Goal: Communication & Community: Share content

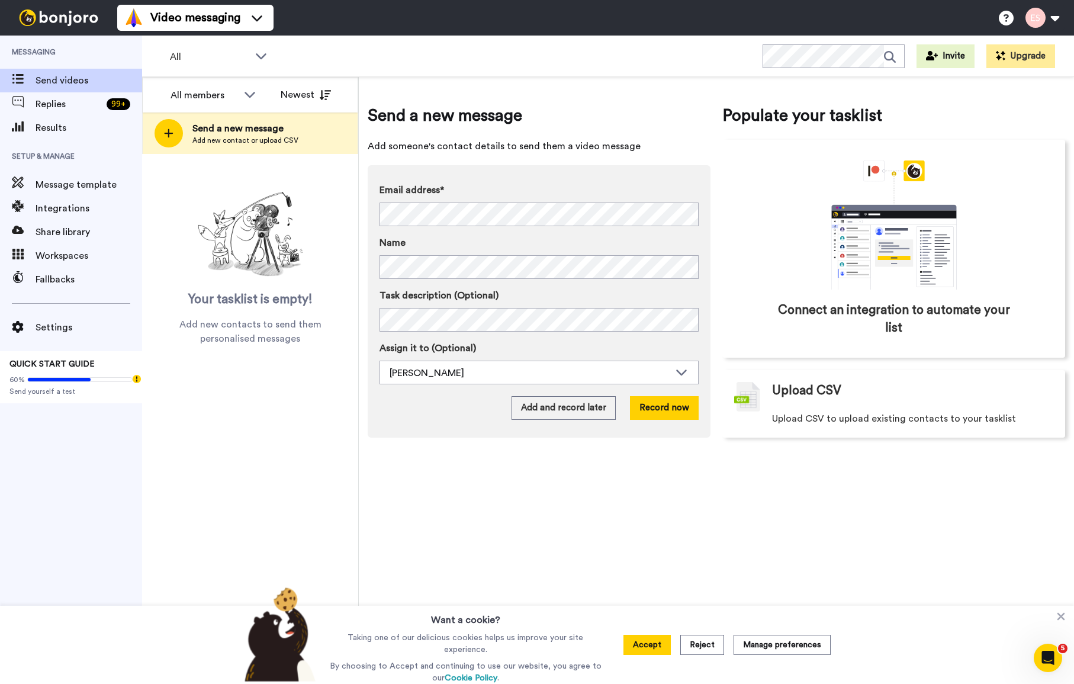
click at [717, 481] on div "Send a new message Add someone's contact details to send them a video message E…" at bounding box center [716, 380] width 715 height 607
click at [679, 410] on button "Record now" at bounding box center [664, 408] width 69 height 24
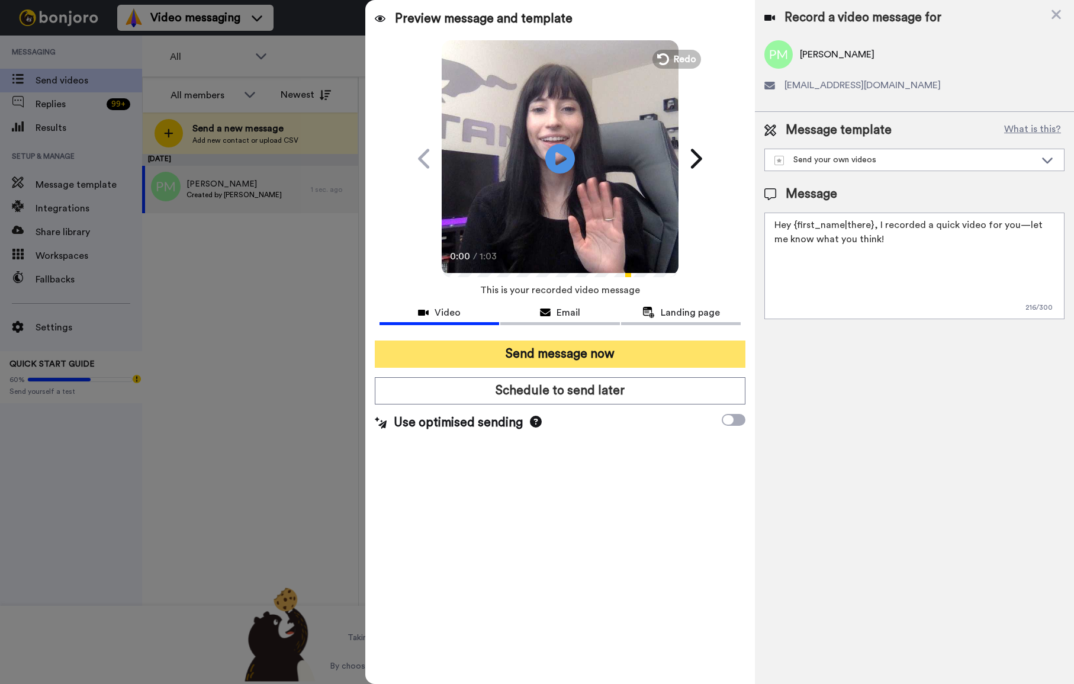
click at [587, 358] on button "Send message now" at bounding box center [560, 353] width 371 height 27
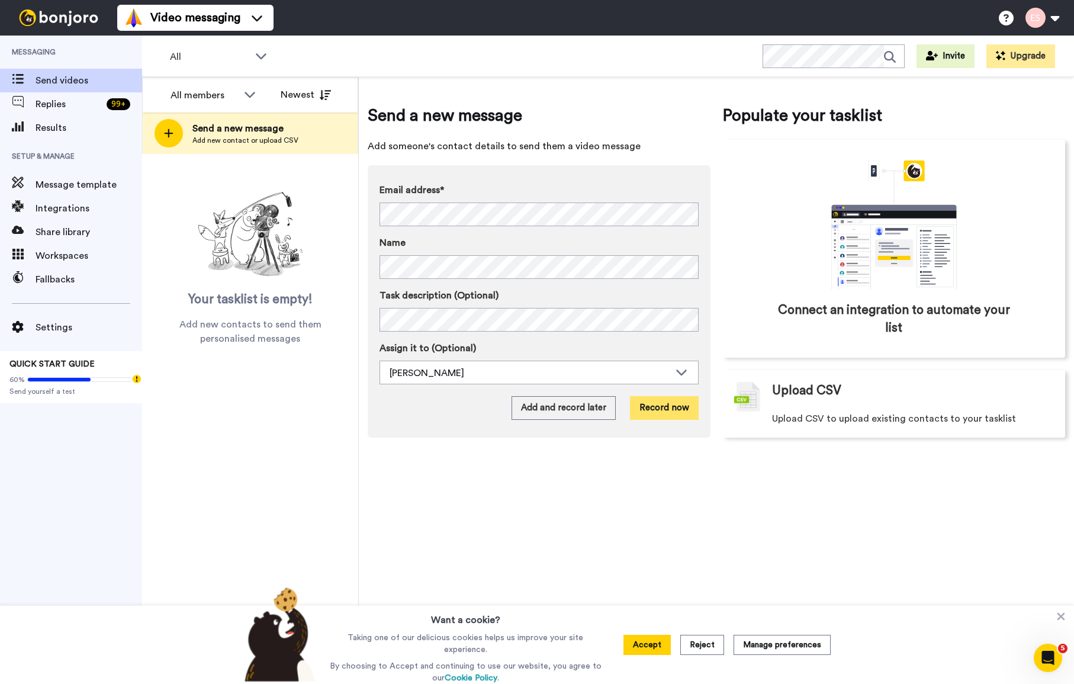
click at [651, 403] on button "Record now" at bounding box center [664, 408] width 69 height 24
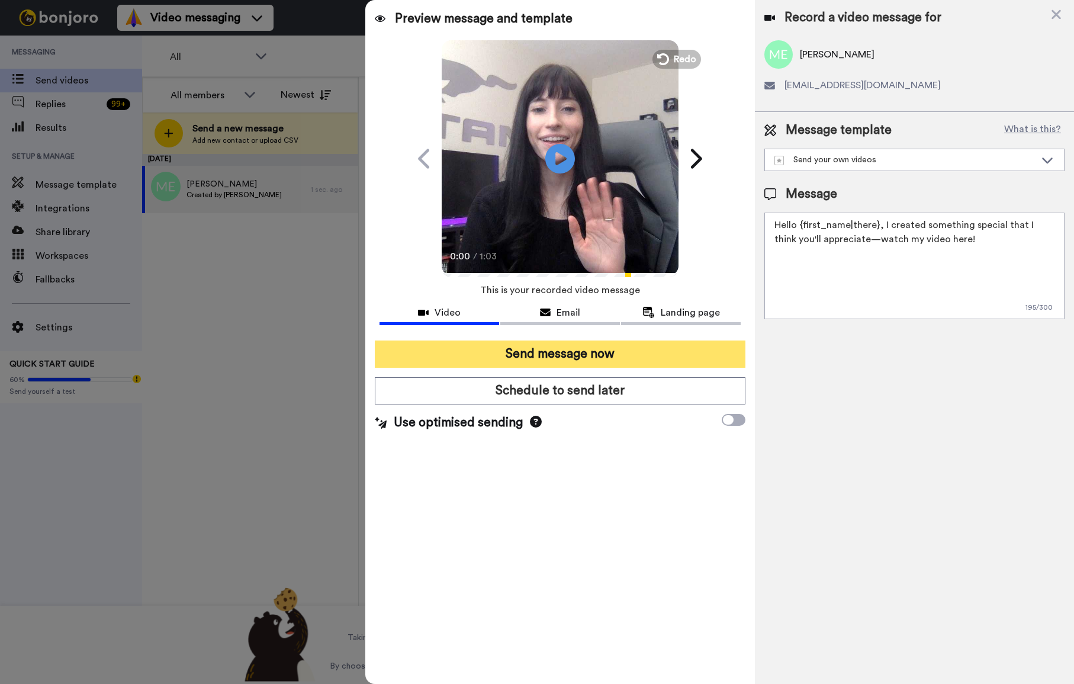
click at [646, 356] on button "Send message now" at bounding box center [560, 353] width 371 height 27
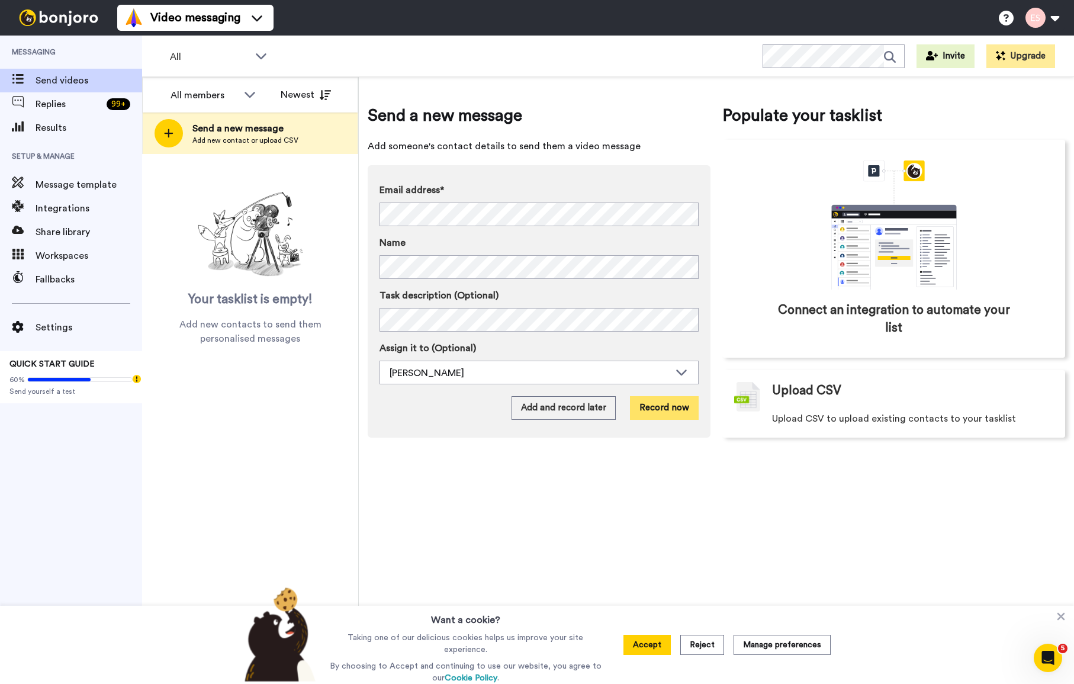
click at [678, 408] on button "Record now" at bounding box center [664, 408] width 69 height 24
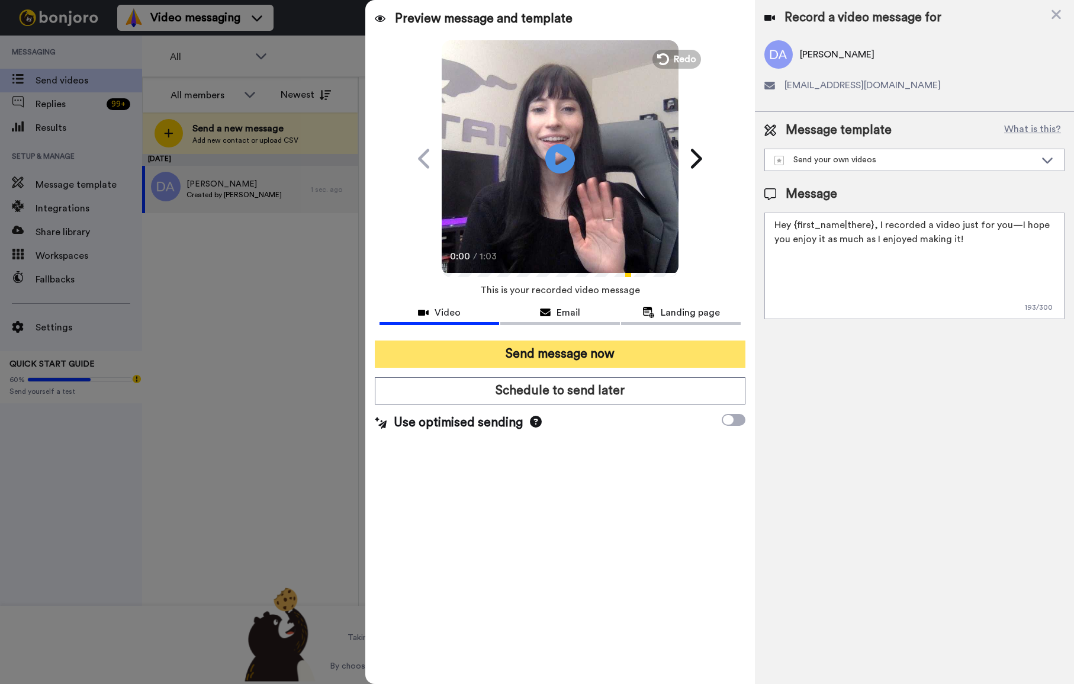
click at [572, 357] on button "Send message now" at bounding box center [560, 353] width 371 height 27
